Goal: Information Seeking & Learning: Learn about a topic

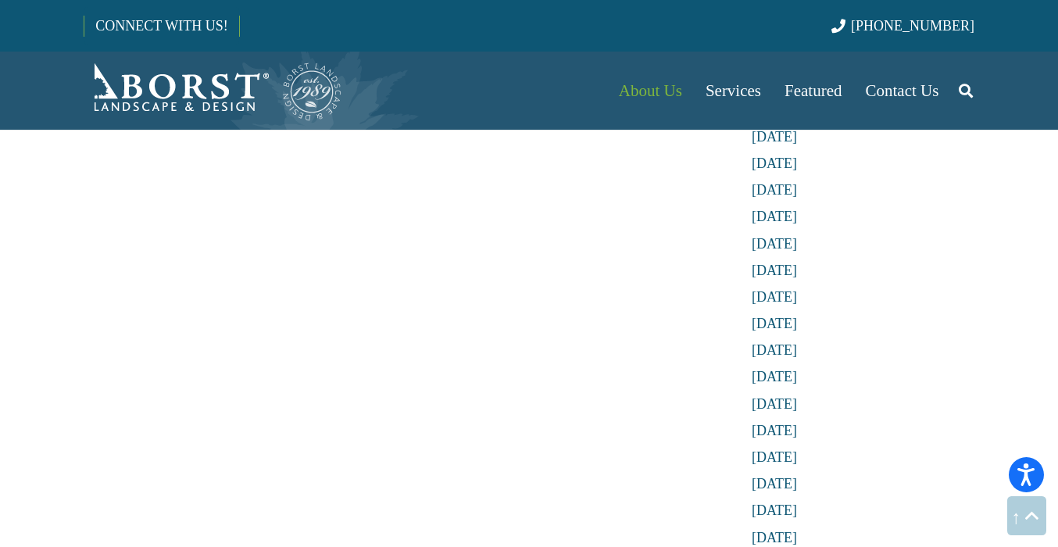
click at [202, 100] on img "Borst-Logo" at bounding box center [213, 90] width 259 height 62
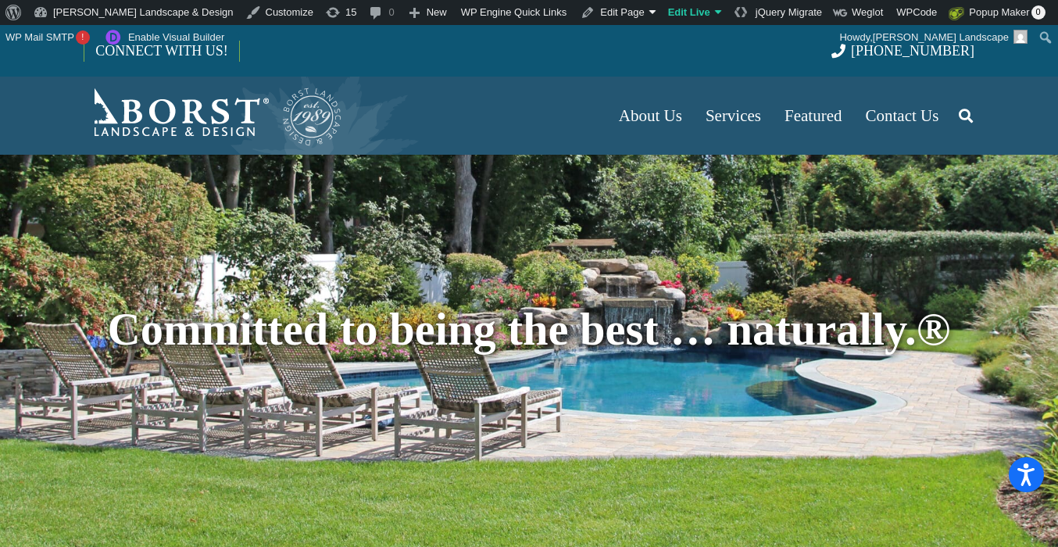
click at [962, 116] on icon "Search" at bounding box center [965, 115] width 14 height 39
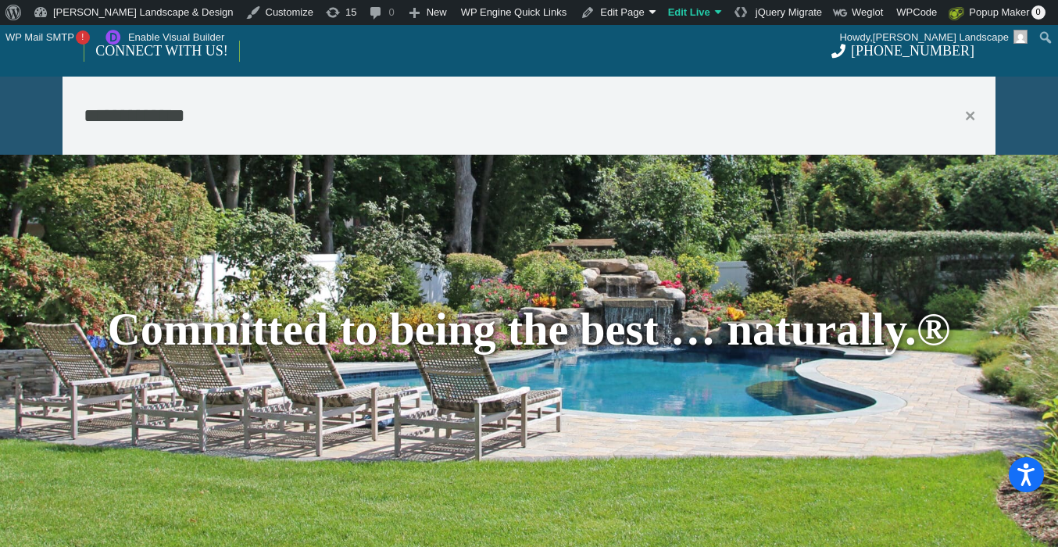
type input "**********"
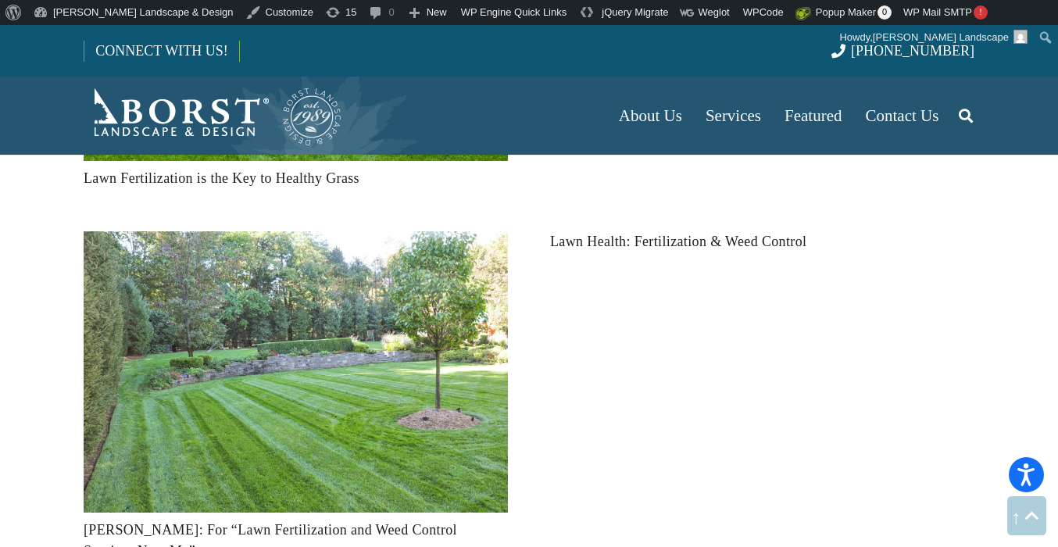
scroll to position [1381, 0]
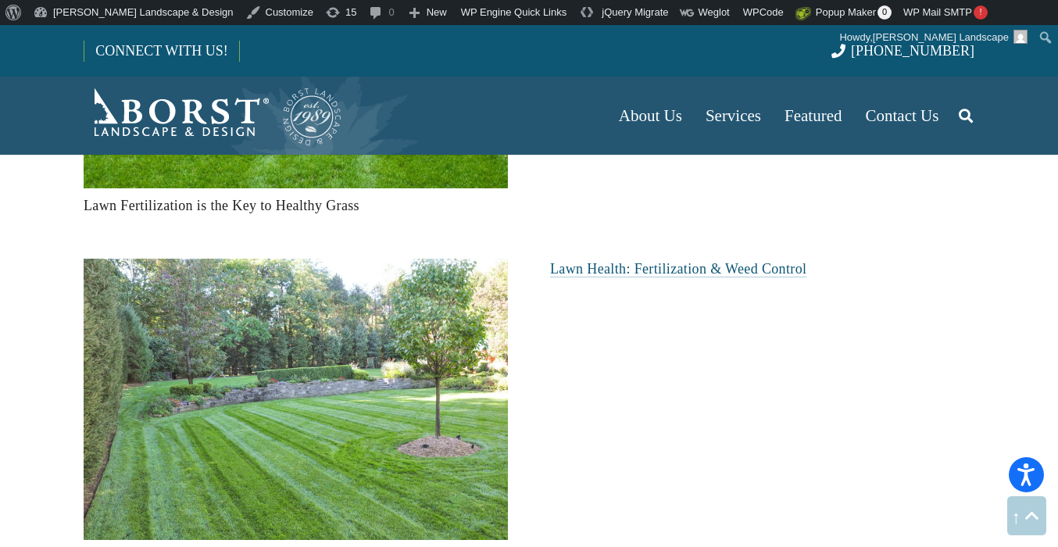
click at [691, 265] on link "Lawn Health: Fertilization & Weed Control" at bounding box center [678, 269] width 256 height 16
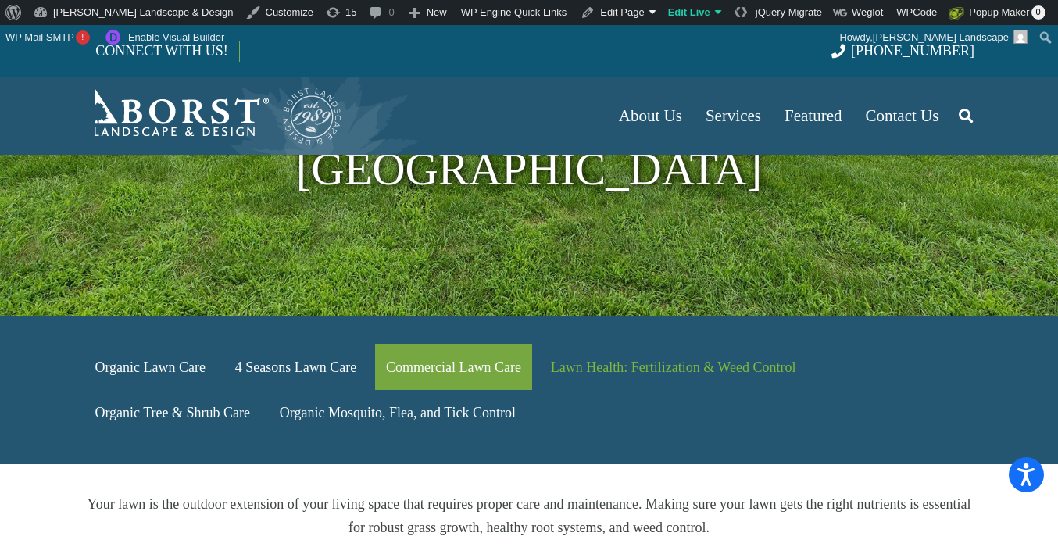
scroll to position [280, 0]
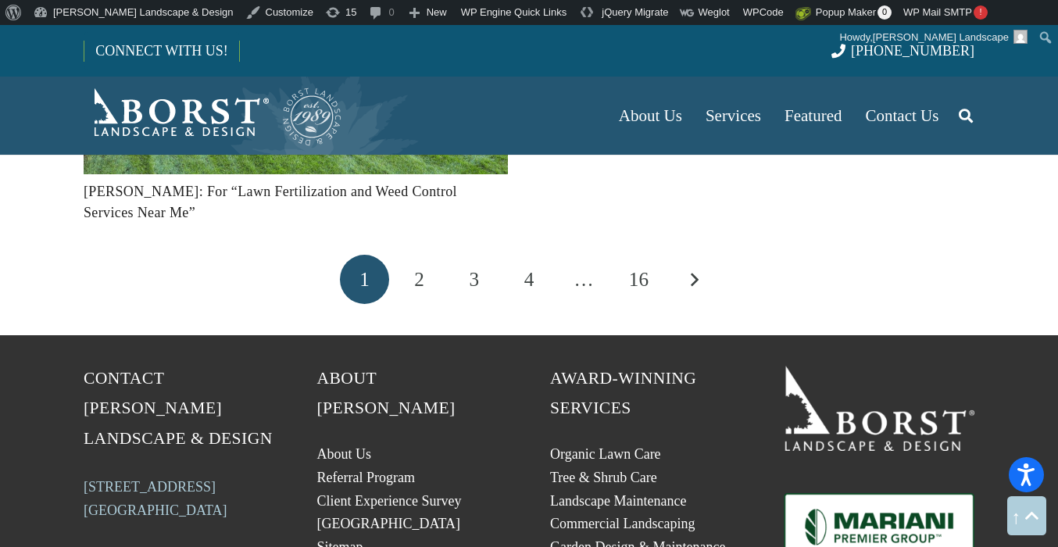
scroll to position [1768, 0]
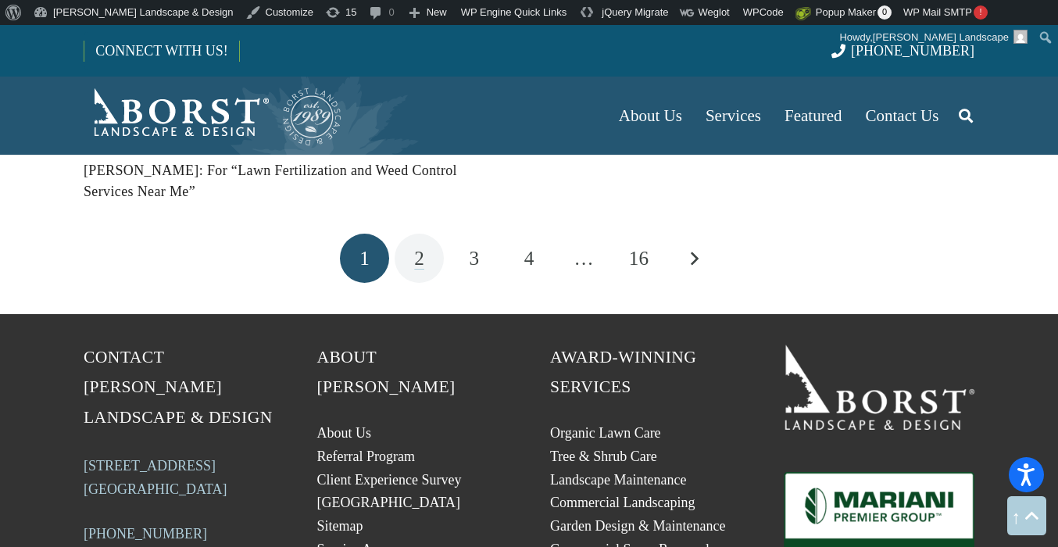
click at [420, 248] on span "2" at bounding box center [419, 258] width 10 height 21
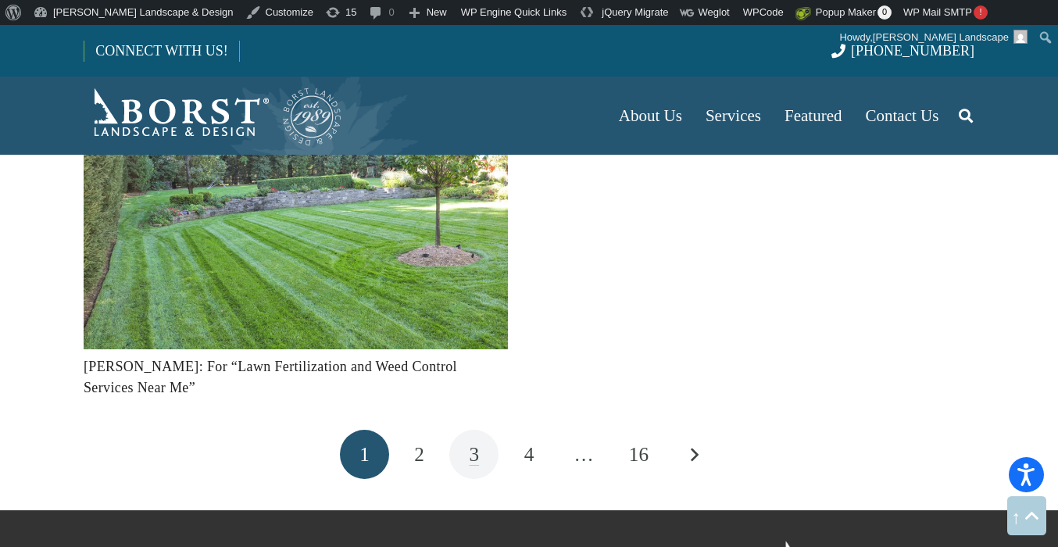
scroll to position [1493, 0]
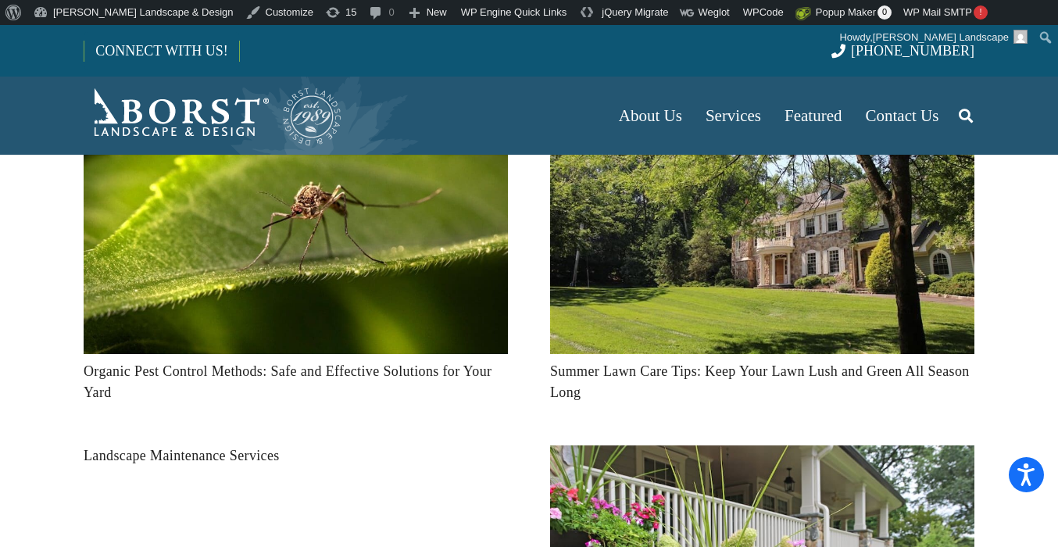
scroll to position [230, 0]
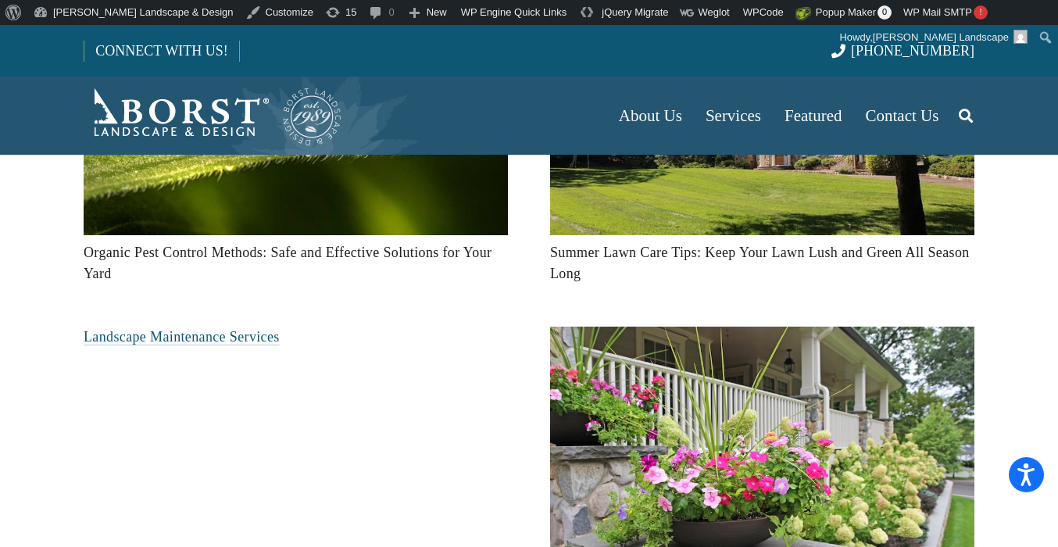
click at [201, 343] on link "Landscape Maintenance Services" at bounding box center [182, 337] width 196 height 16
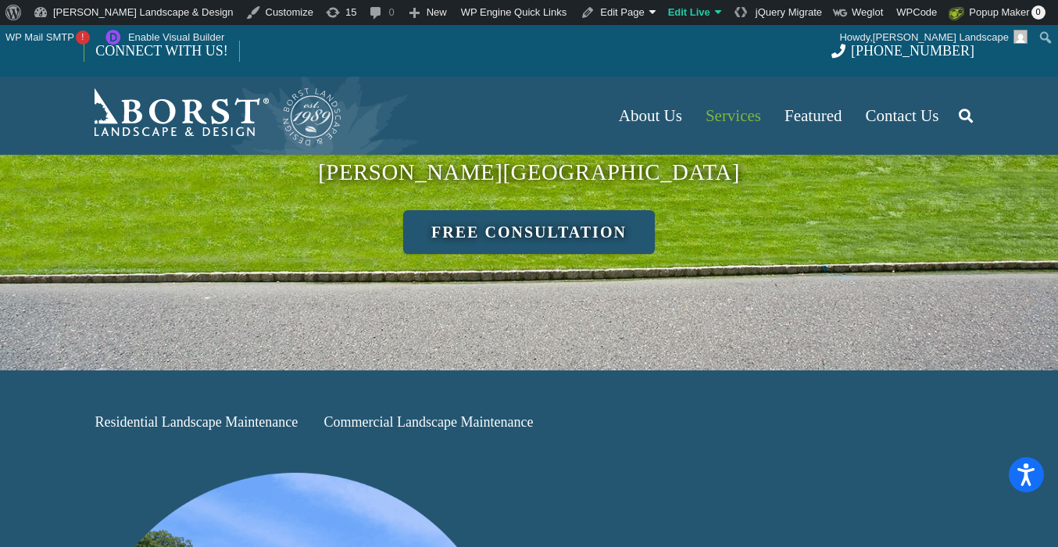
scroll to position [305, 0]
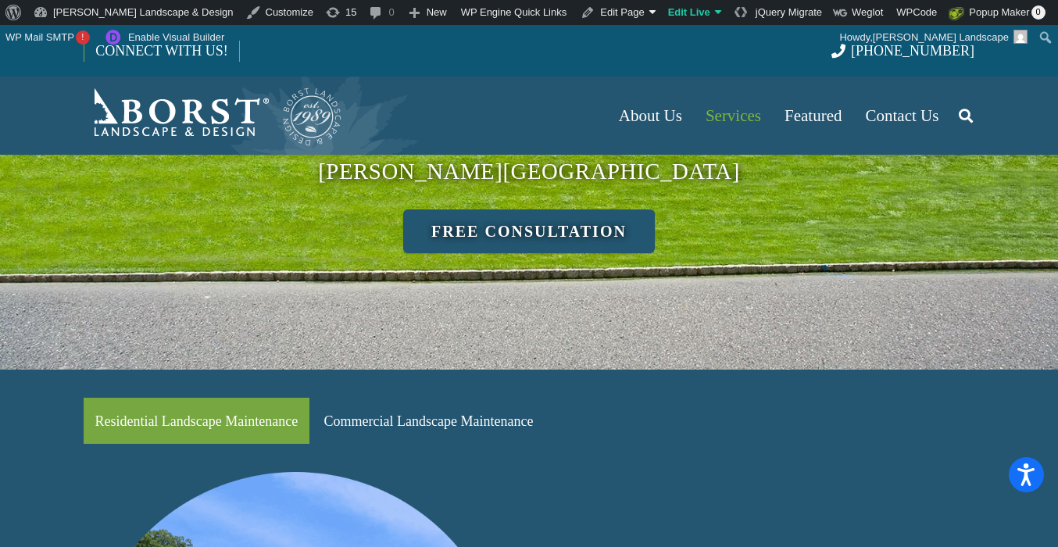
click at [241, 398] on link "Residential Landscape Maintenance" at bounding box center [197, 421] width 226 height 46
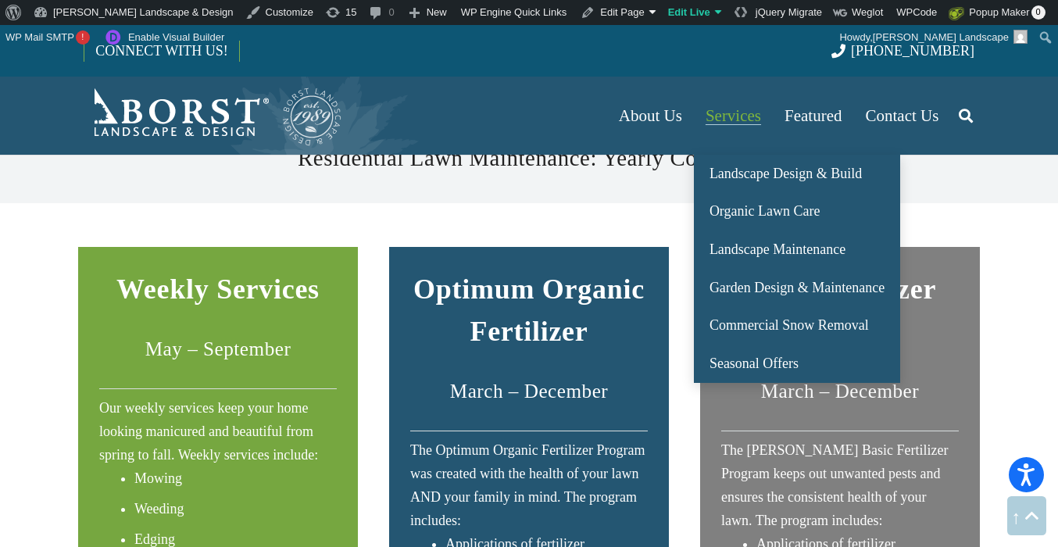
scroll to position [1433, 0]
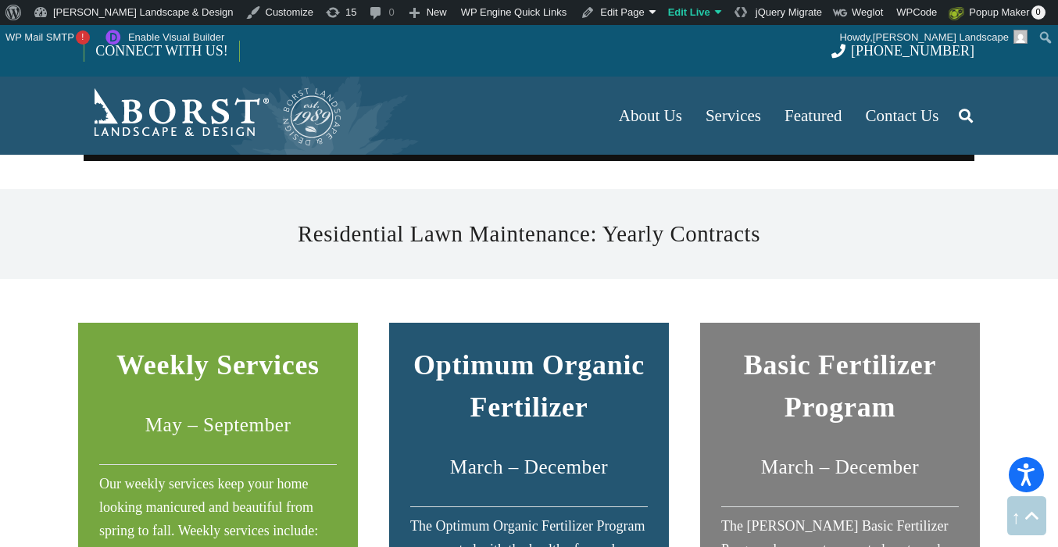
click at [965, 104] on icon "Search" at bounding box center [965, 115] width 14 height 39
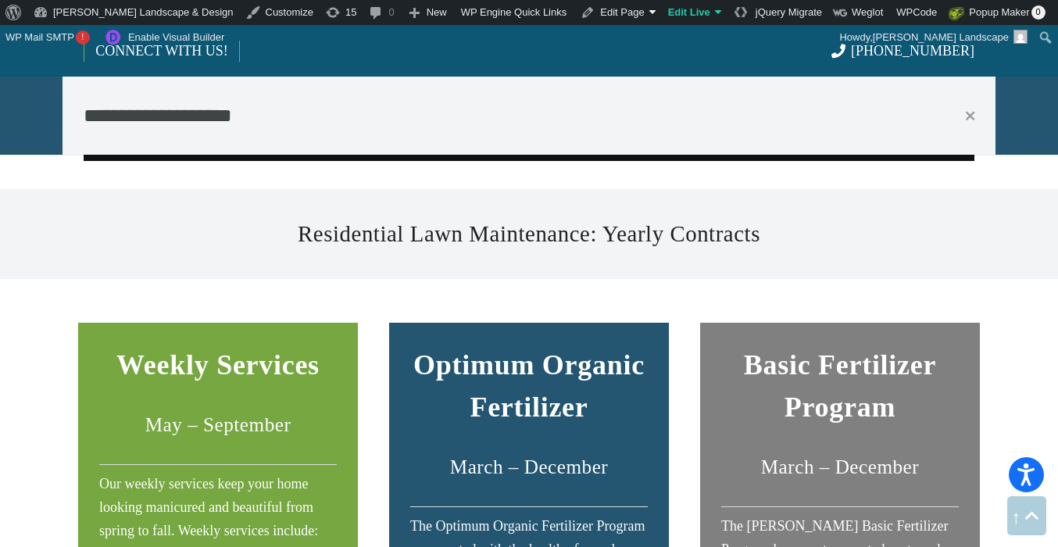
type input "**********"
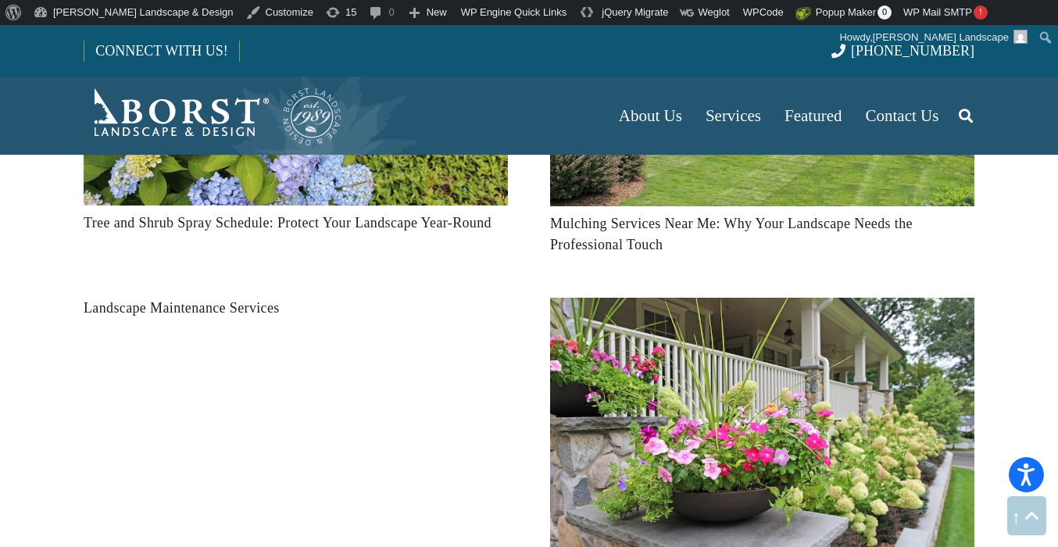
scroll to position [1473, 0]
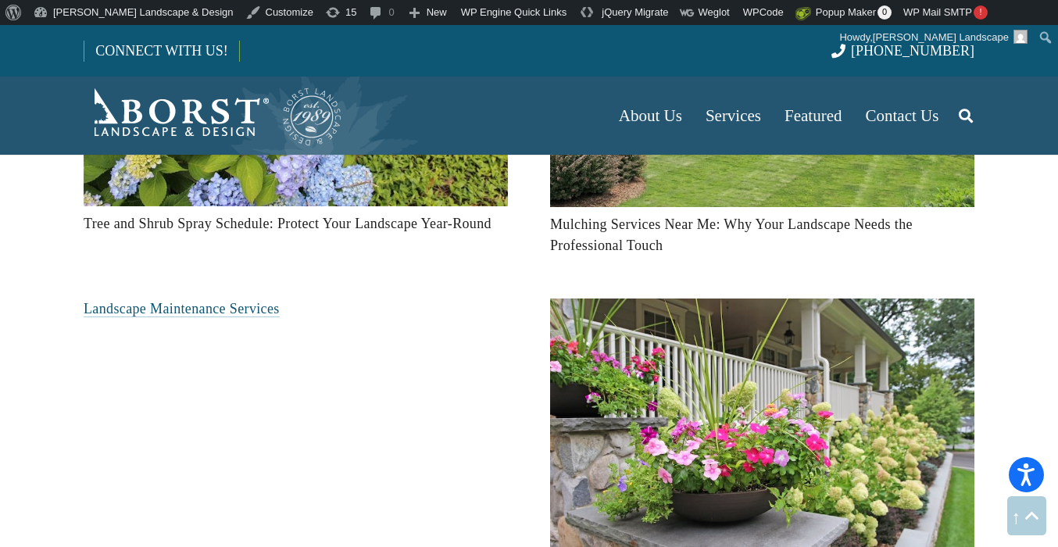
click at [260, 307] on link "Landscape Maintenance Services" at bounding box center [182, 309] width 196 height 16
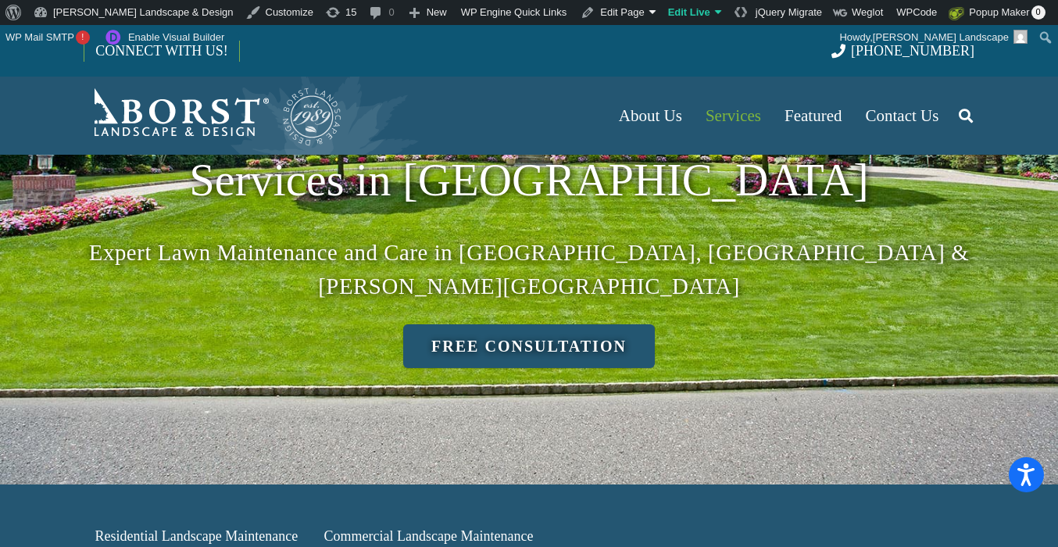
scroll to position [214, 0]
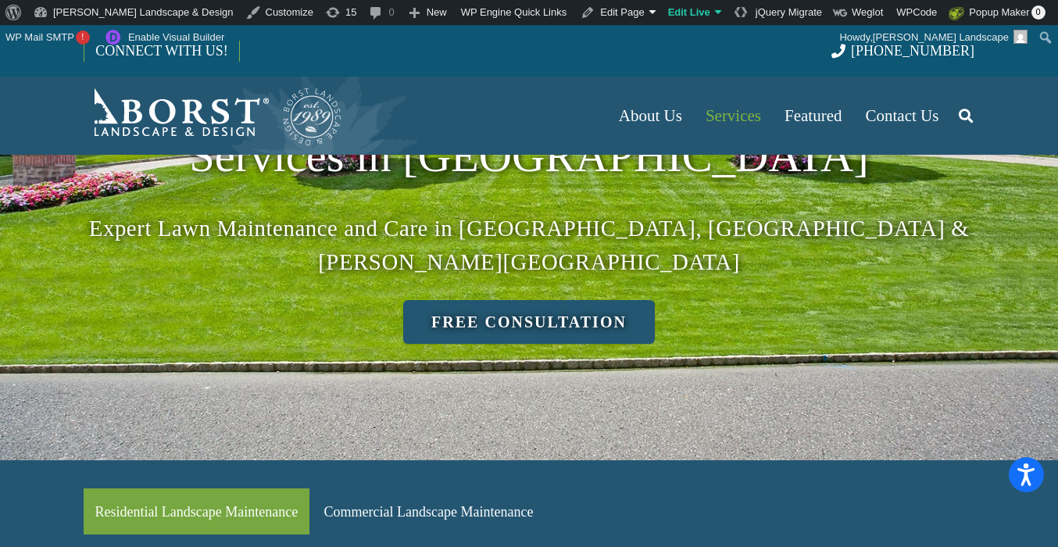
click at [232, 488] on link "Residential Landscape Maintenance" at bounding box center [197, 511] width 226 height 46
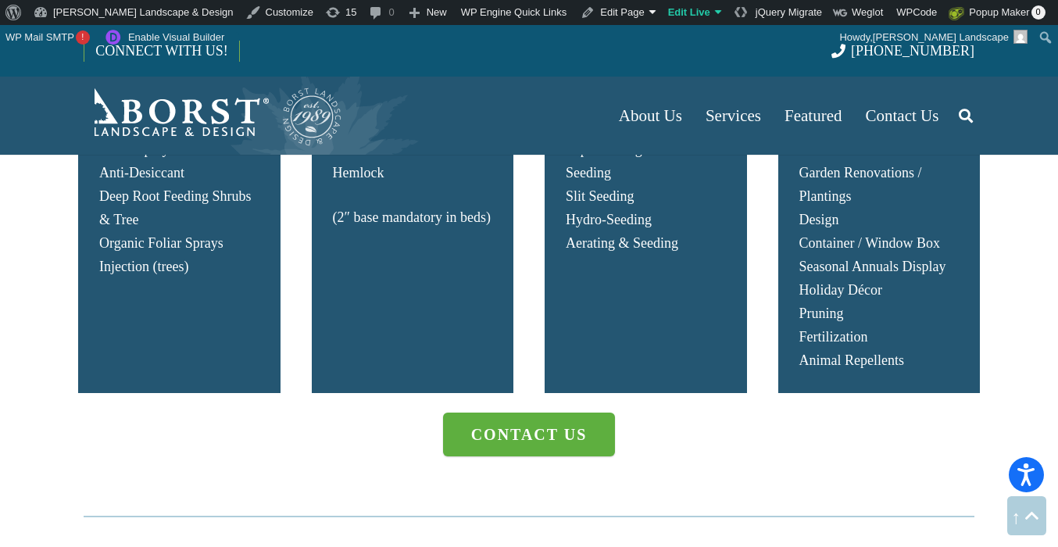
scroll to position [2946, 0]
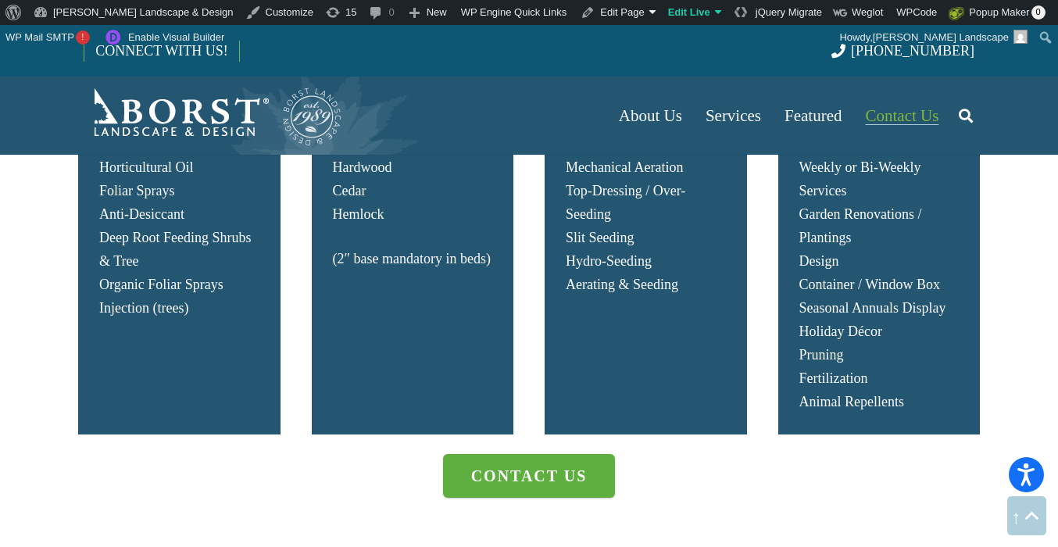
click at [912, 120] on span "Contact Us" at bounding box center [901, 115] width 73 height 19
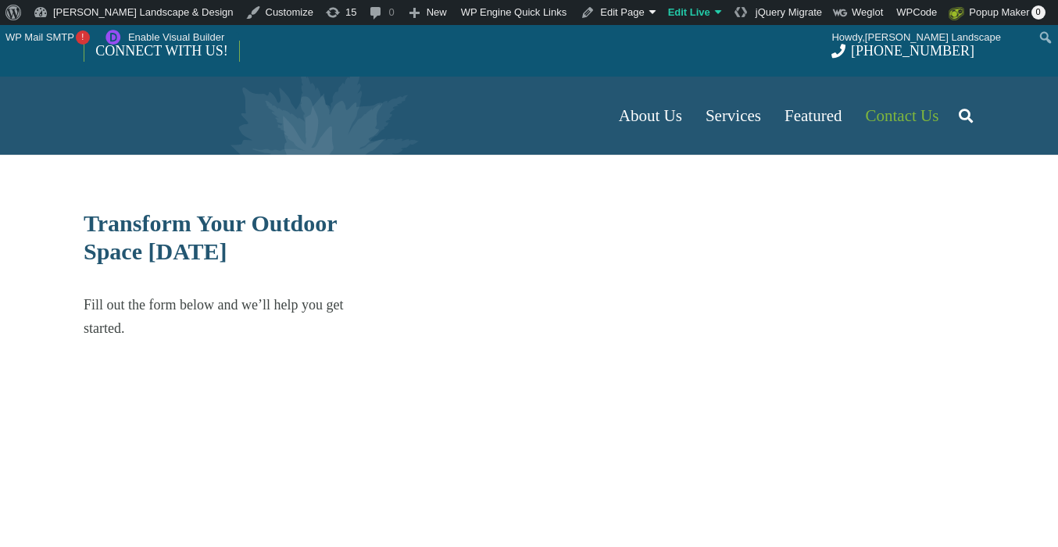
select select "******"
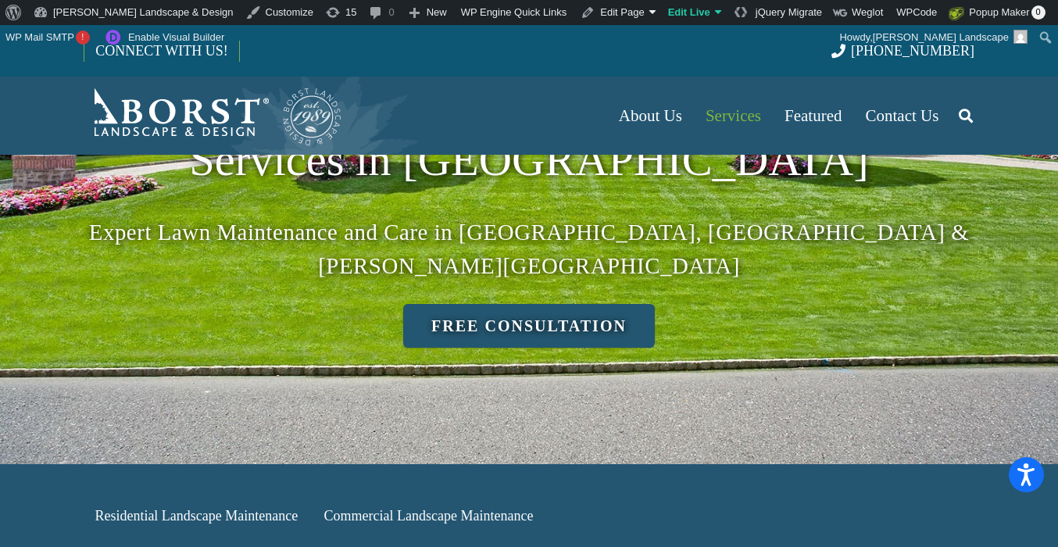
click at [962, 113] on icon "Search" at bounding box center [965, 115] width 14 height 39
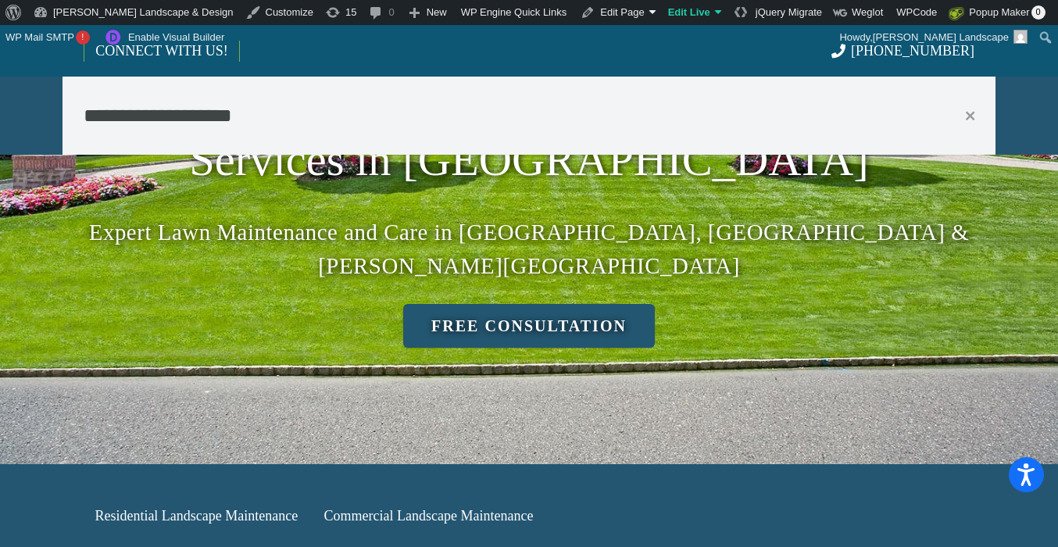
type input "**********"
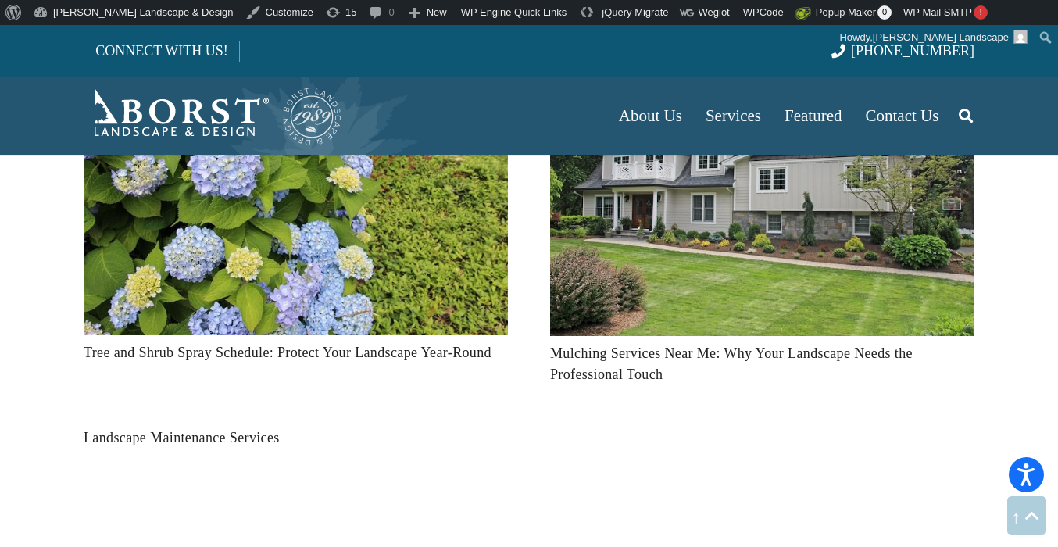
scroll to position [1356, 0]
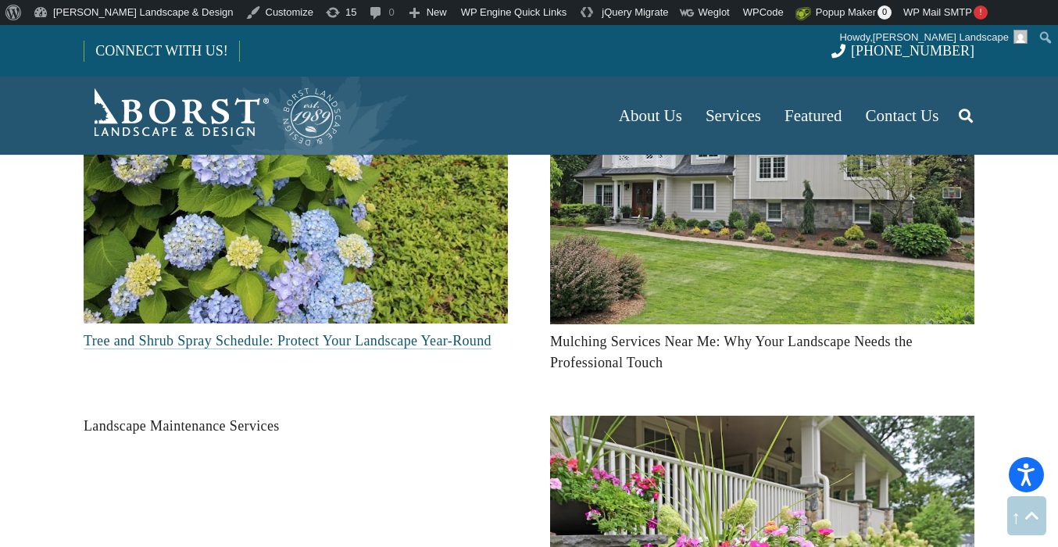
click at [283, 342] on link "Tree and Shrub Spray Schedule: Protect Your Landscape Year-Round" at bounding box center [288, 341] width 408 height 16
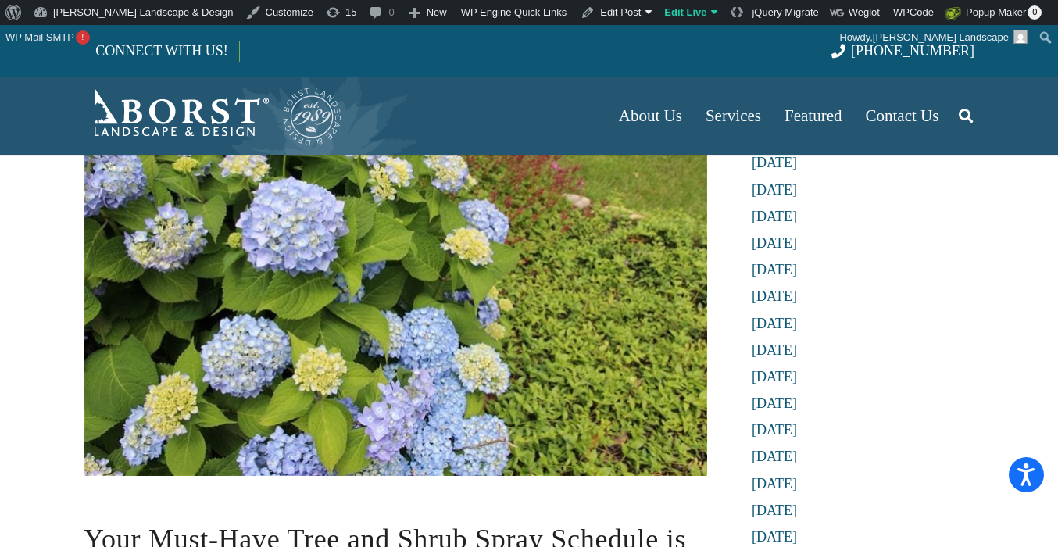
scroll to position [319, 0]
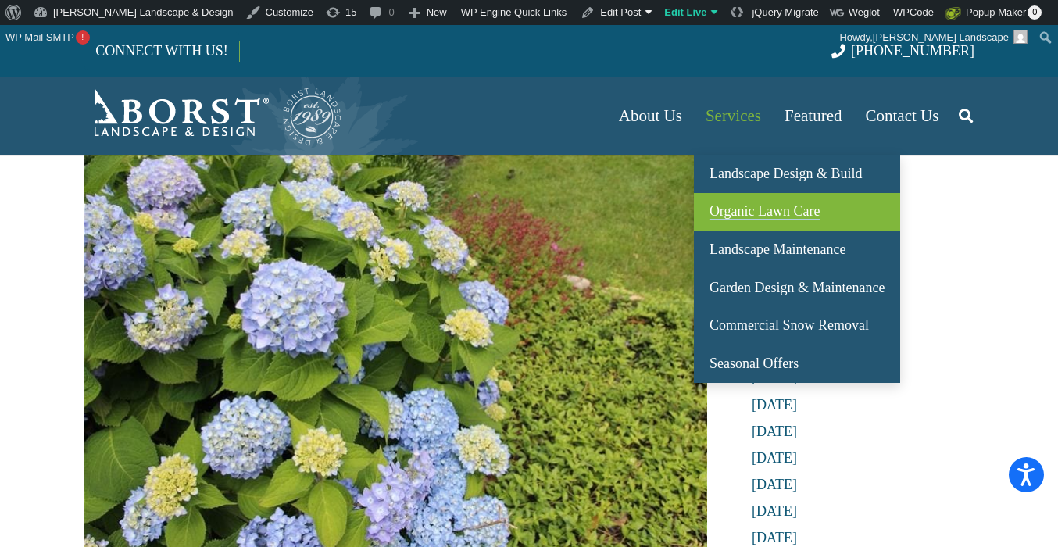
click at [771, 216] on span "Organic Lawn Care" at bounding box center [764, 211] width 111 height 16
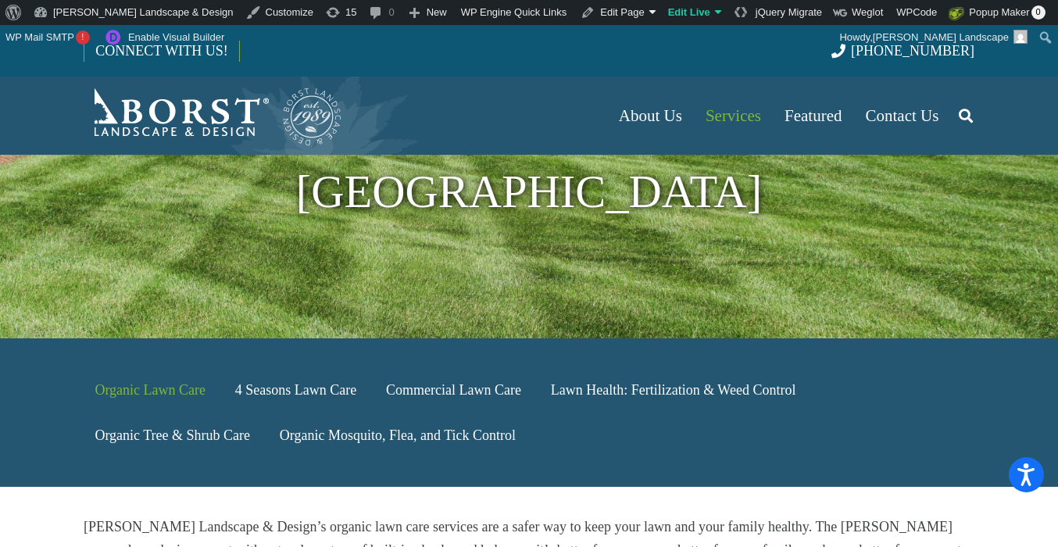
scroll to position [266, 0]
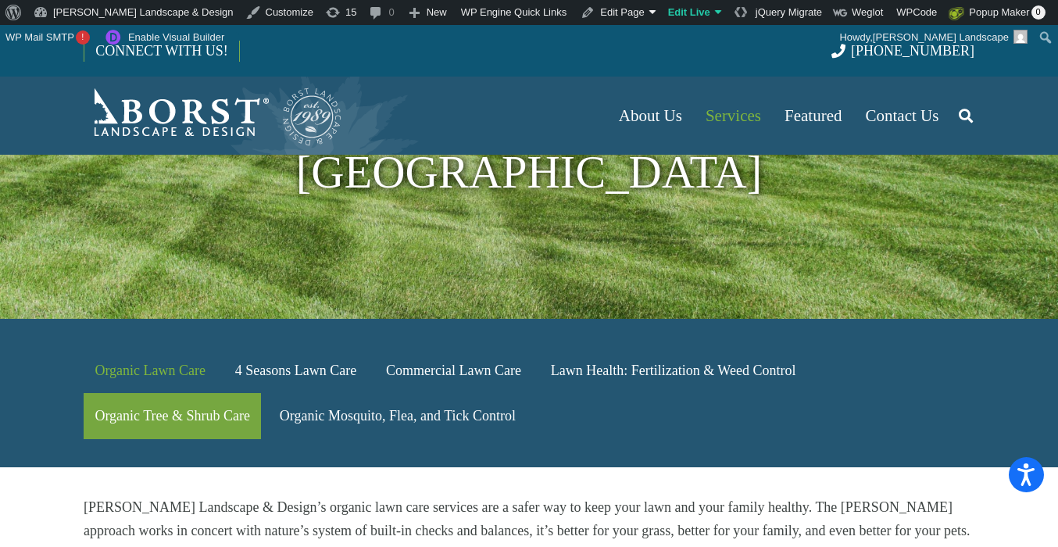
click at [163, 393] on link "Organic Tree & Shrub Care" at bounding box center [172, 416] width 177 height 46
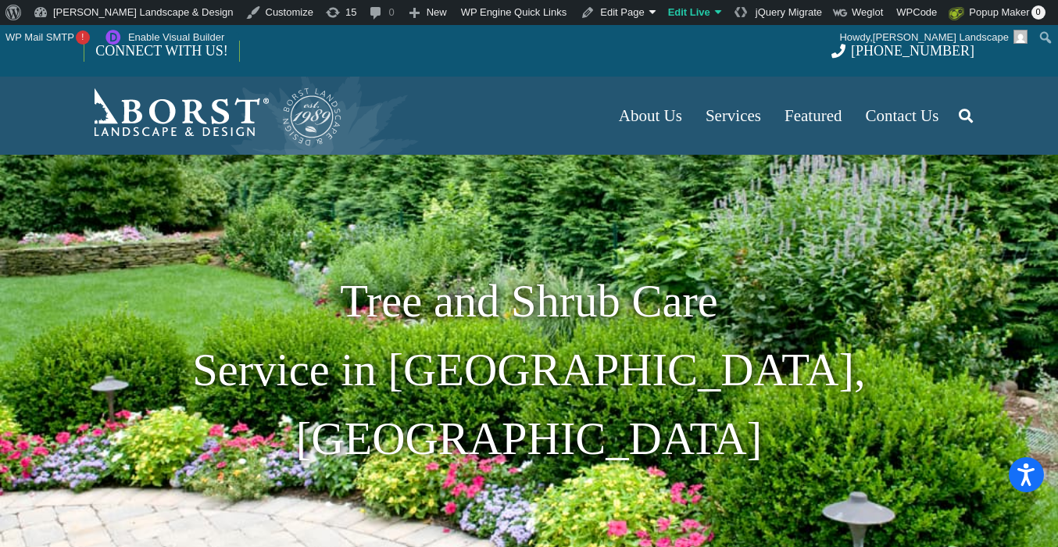
click at [133, 117] on img "Borst-Logo" at bounding box center [213, 115] width 259 height 62
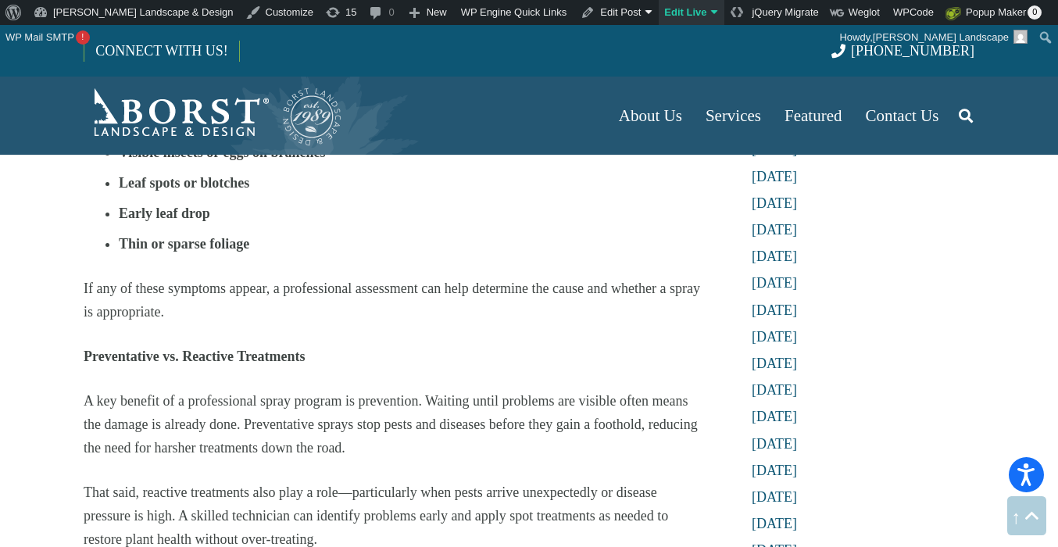
scroll to position [2782, 0]
